Goal: Transaction & Acquisition: Download file/media

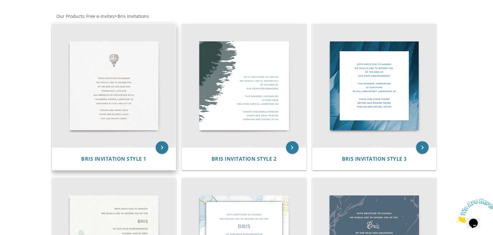
click at [122, 99] on img at bounding box center [114, 86] width 124 height 124
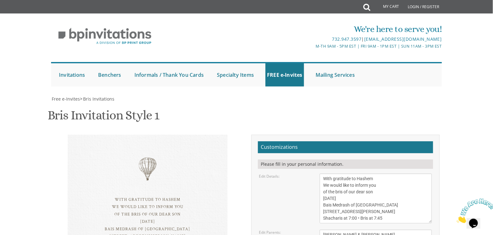
scroll to position [112, 0]
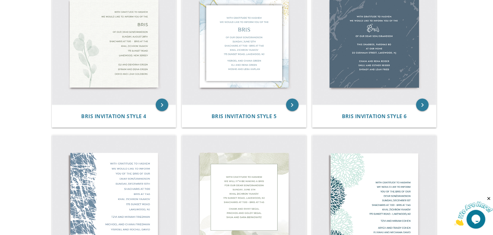
scroll to position [370, 0]
